Goal: Communication & Community: Answer question/provide support

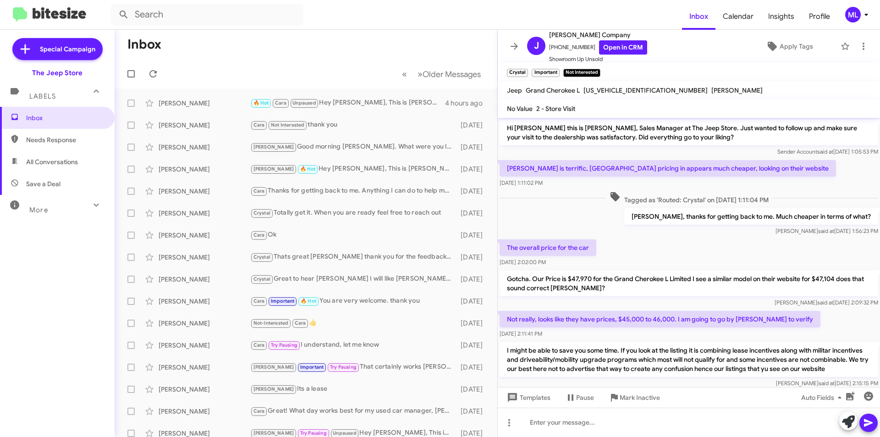
scroll to position [228, 0]
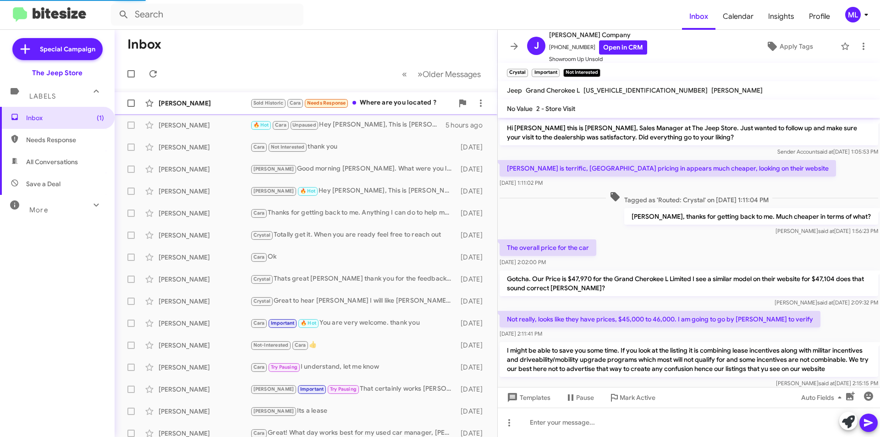
scroll to position [229, 0]
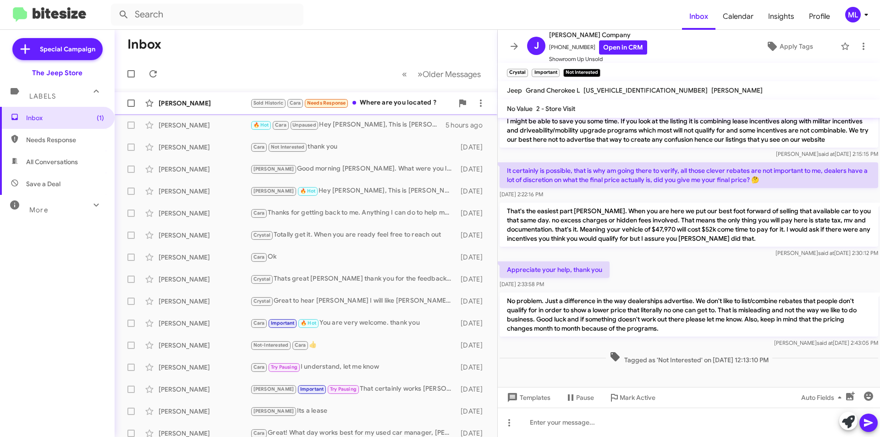
click at [379, 103] on div "Sold Historic Cara Needs Response Where are you located ?" at bounding box center [351, 103] width 203 height 11
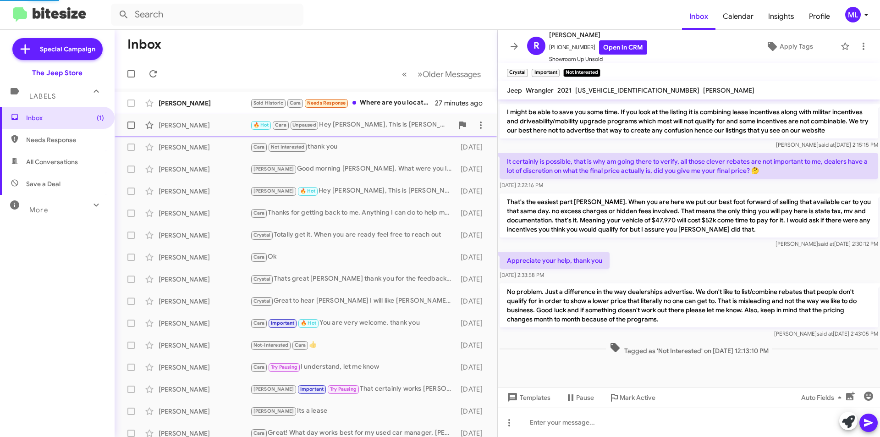
scroll to position [194, 0]
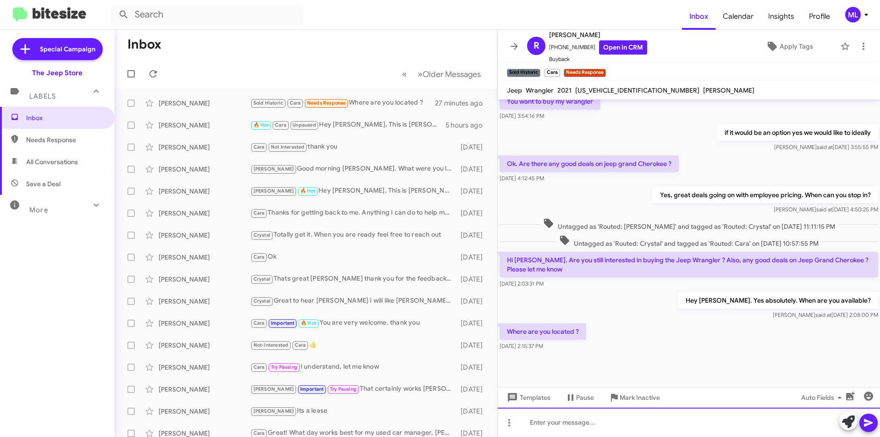
click at [555, 427] on div at bounding box center [689, 422] width 382 height 29
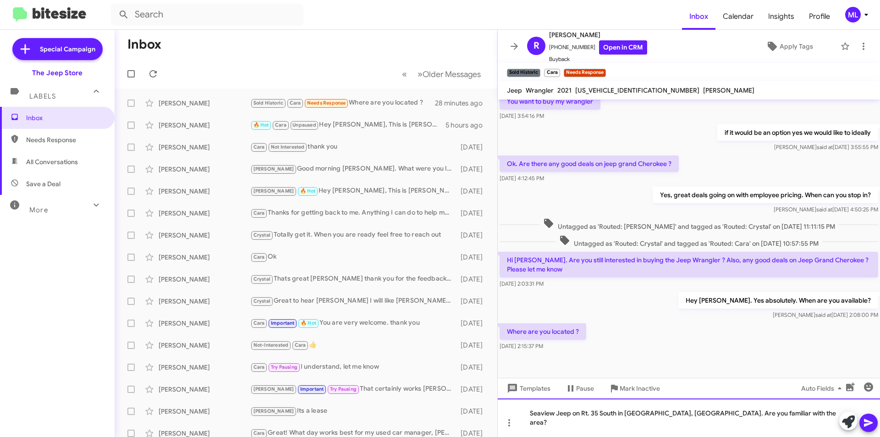
click at [662, 422] on div "Seaview Jeep on Rt. 35 South in [GEOGRAPHIC_DATA], [GEOGRAPHIC_DATA]. Are you f…" at bounding box center [689, 417] width 382 height 39
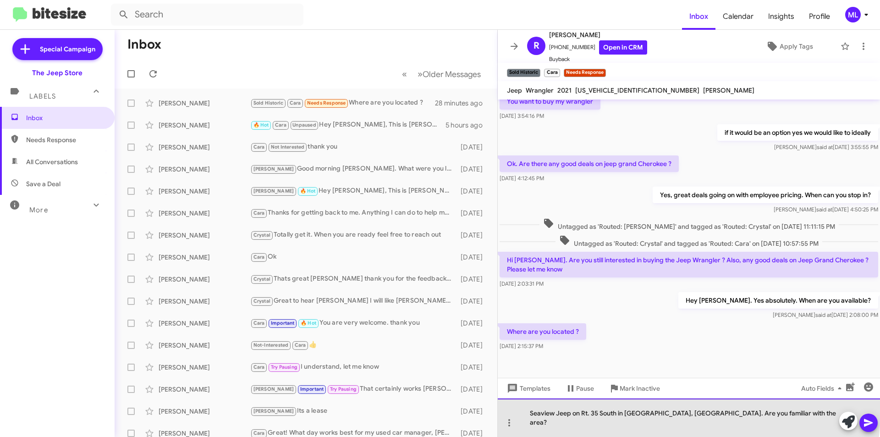
click at [670, 421] on div "Seaview Jeep on Rt. 35 South in [GEOGRAPHIC_DATA], [GEOGRAPHIC_DATA]. Are you f…" at bounding box center [689, 417] width 382 height 39
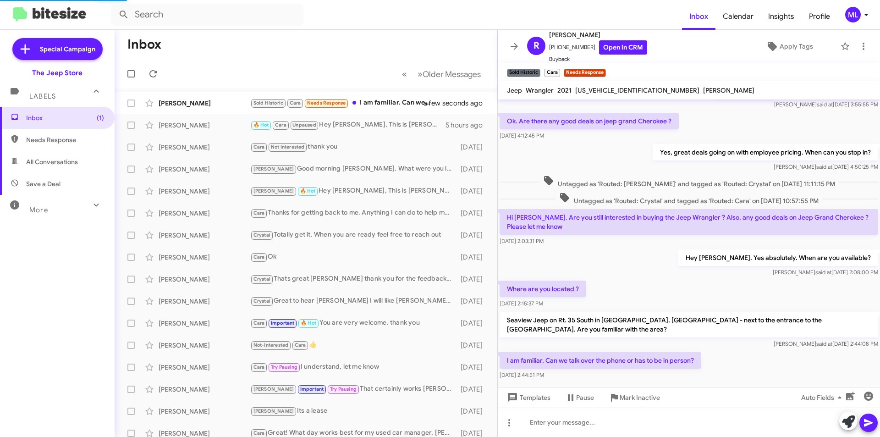
scroll to position [0, 0]
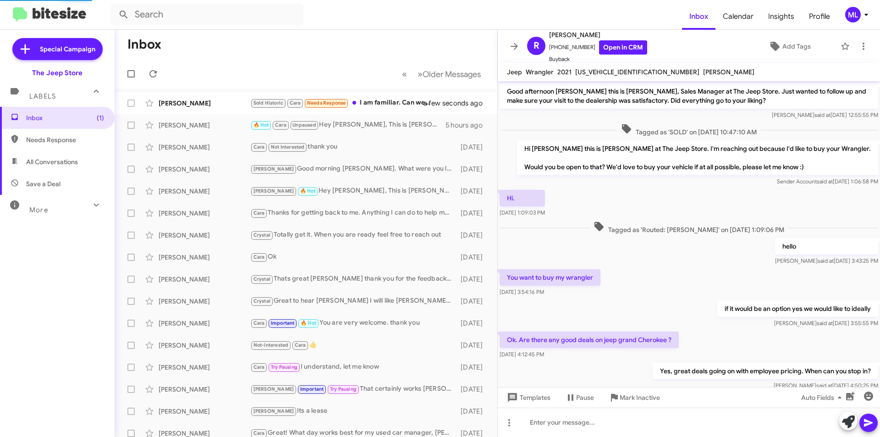
scroll to position [234, 0]
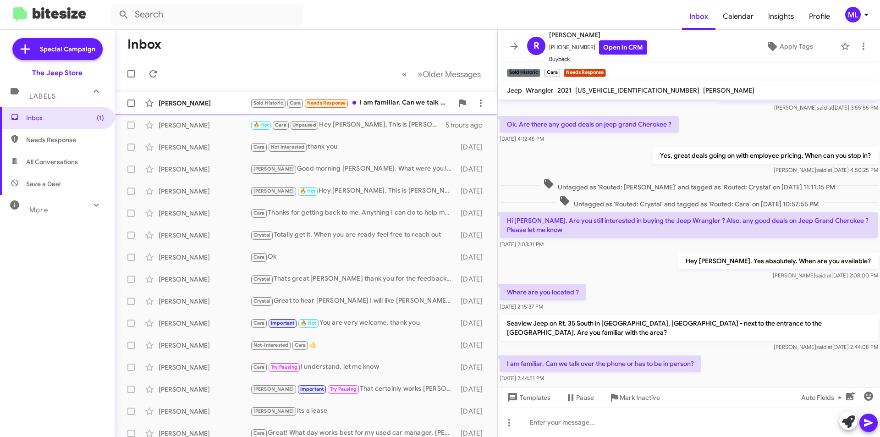
click at [370, 102] on div "Sold Historic Cara Needs Response I am familiar. Can we talk over the phone or …" at bounding box center [351, 103] width 203 height 11
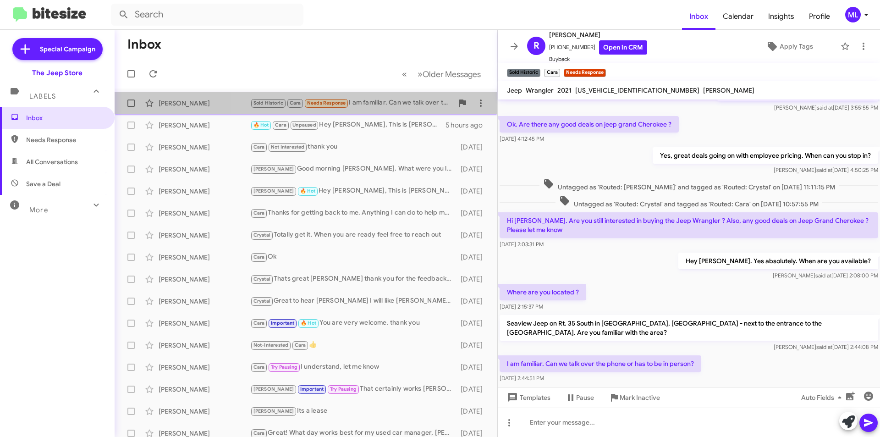
click at [362, 104] on div "Sold Historic Cara Needs Response I am familiar. Can we talk over the phone or …" at bounding box center [351, 103] width 203 height 11
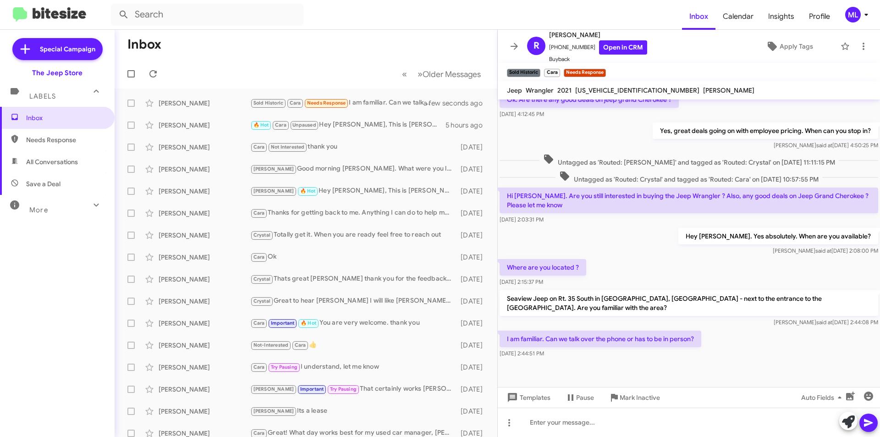
scroll to position [270, 0]
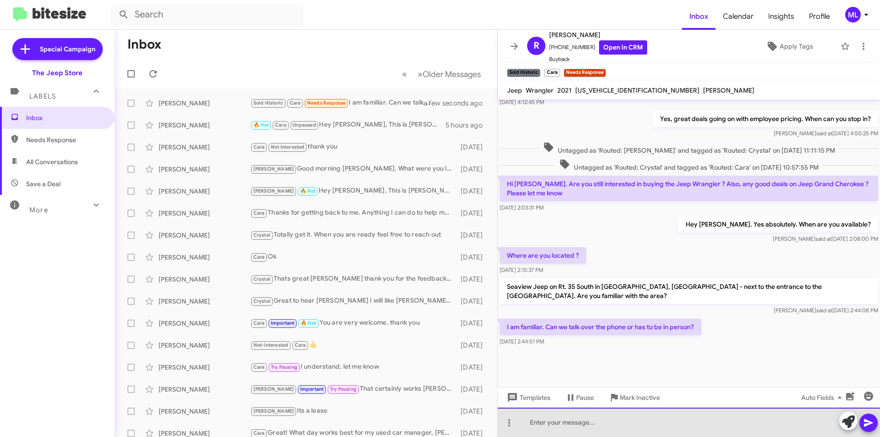
click at [585, 424] on div at bounding box center [689, 422] width 382 height 29
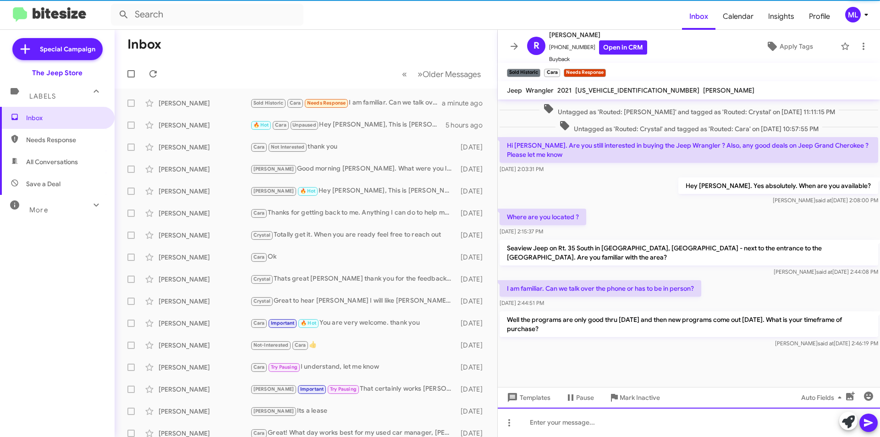
scroll to position [313, 0]
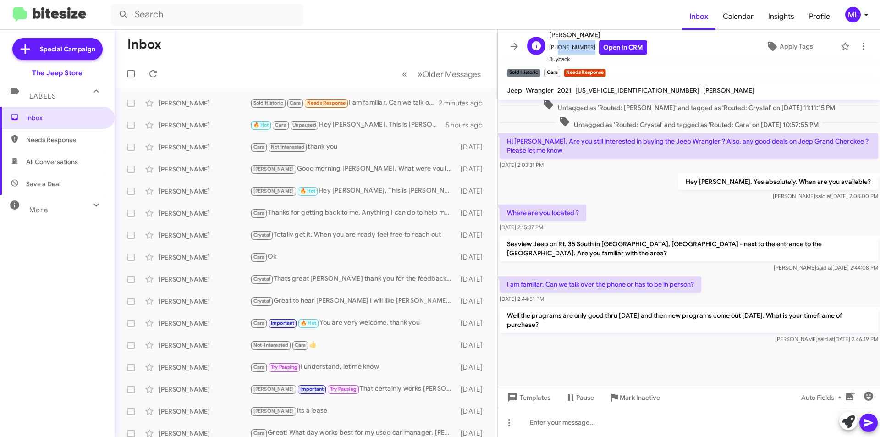
drag, startPoint x: 585, startPoint y: 50, endPoint x: 554, endPoint y: 51, distance: 31.6
click at [554, 51] on span "+17327138468 Open in CRM" at bounding box center [598, 47] width 98 height 14
copy span "7327138468"
